Goal: Transaction & Acquisition: Purchase product/service

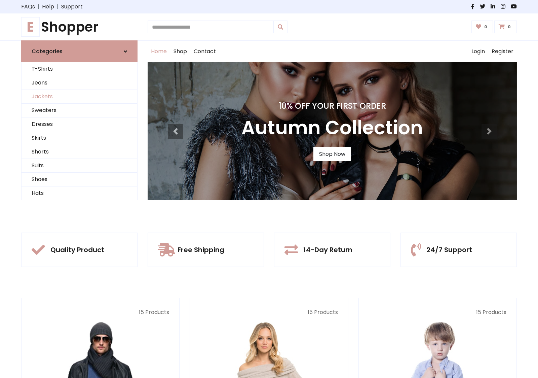
click at [79, 97] on link "Jackets" at bounding box center [80, 97] width 116 height 14
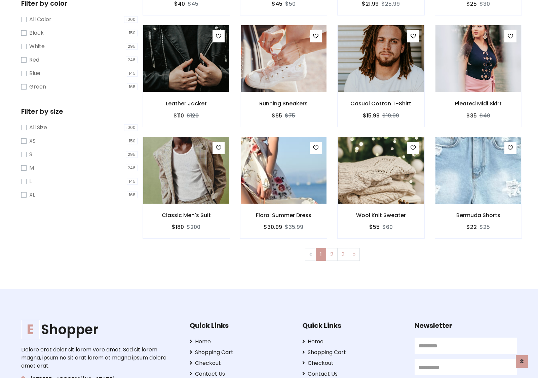
scroll to position [184, 0]
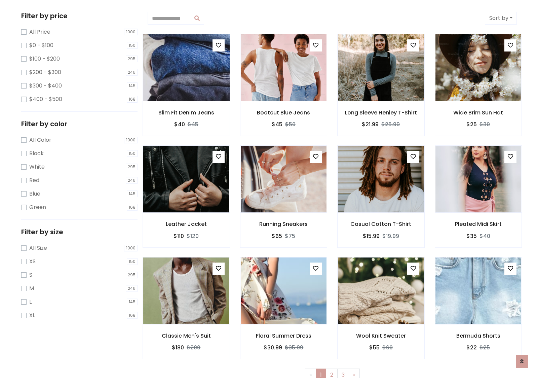
click at [186, 68] on img at bounding box center [186, 68] width 103 height 162
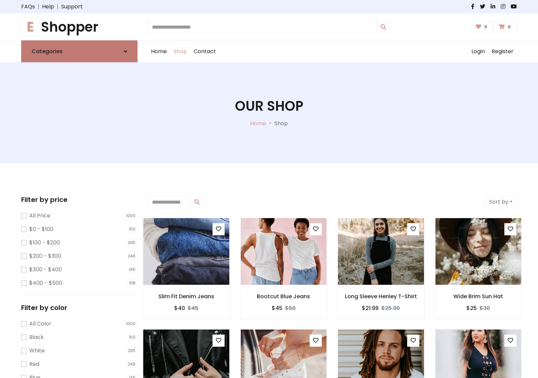
click at [79, 51] on link "Categories" at bounding box center [79, 51] width 116 height 22
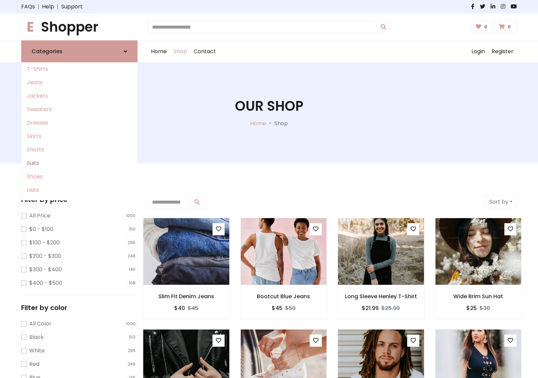
click at [79, 163] on link "Suits" at bounding box center [80, 162] width 116 height 13
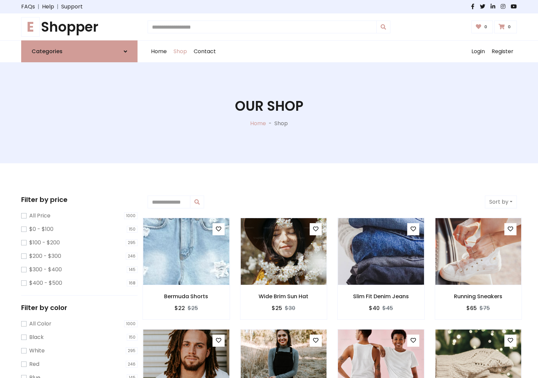
scroll to position [372, 0]
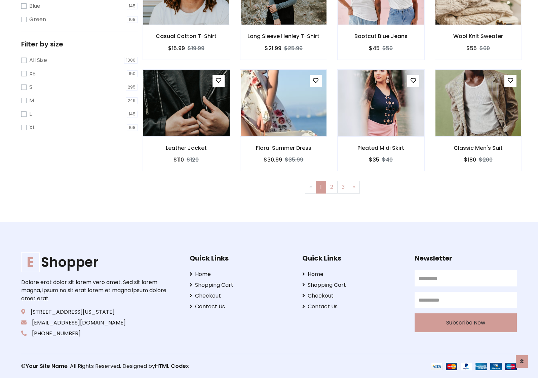
click at [186, 103] on img at bounding box center [186, 103] width 103 height 162
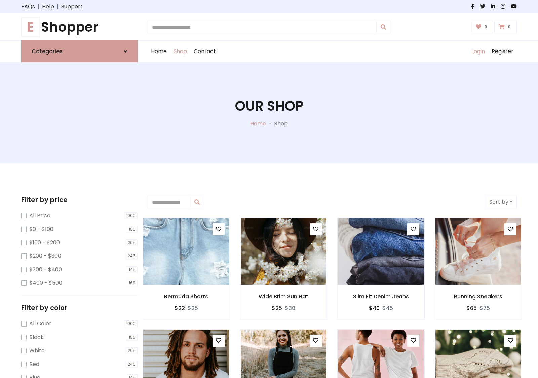
click at [478, 51] on link "Login" at bounding box center [478, 52] width 20 height 22
click at [126, 51] on icon at bounding box center [125, 51] width 3 height 5
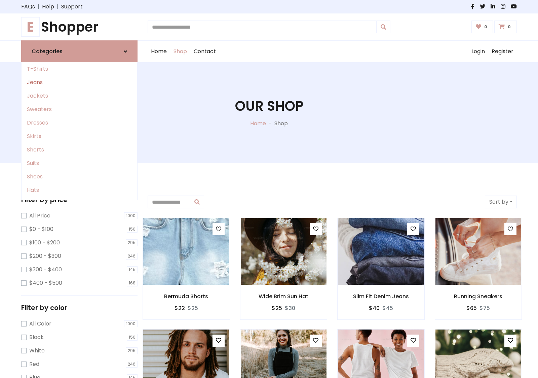
click at [79, 82] on link "Jeans" at bounding box center [80, 82] width 116 height 13
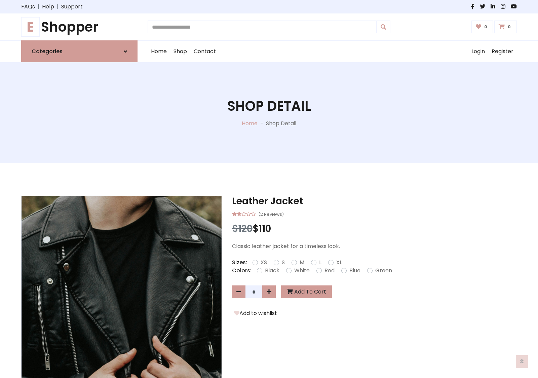
scroll to position [583, 0]
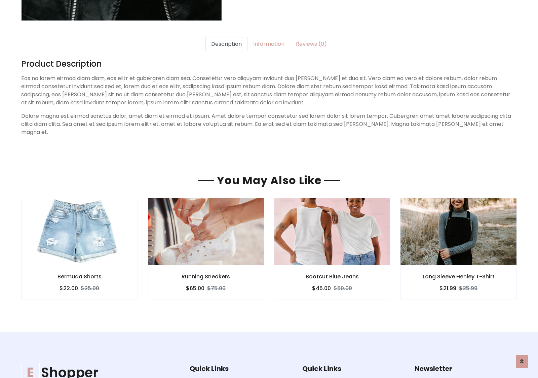
scroll to position [583, 0]
